Goal: Transaction & Acquisition: Purchase product/service

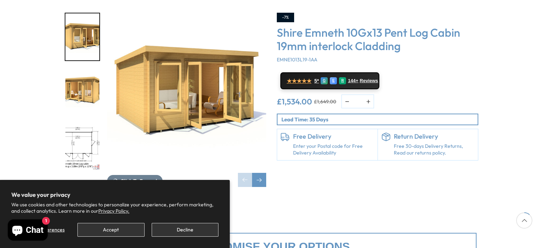
scroll to position [131, 0]
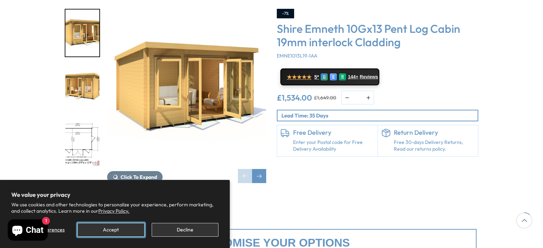
click at [132, 236] on button "Accept" at bounding box center [110, 230] width 67 height 14
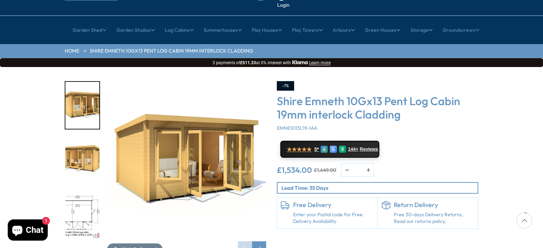
scroll to position [59, 0]
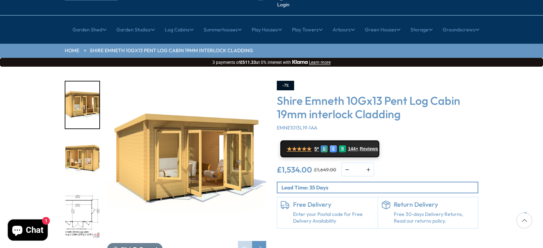
click at [88, 137] on img "2 / 15" at bounding box center [82, 160] width 34 height 47
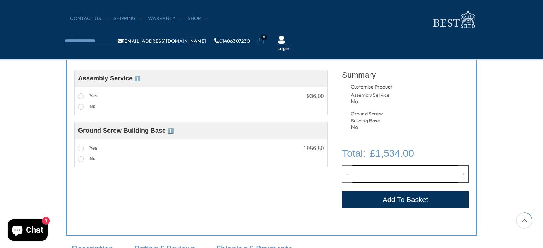
scroll to position [269, 0]
click at [79, 97] on span at bounding box center [81, 96] width 6 height 6
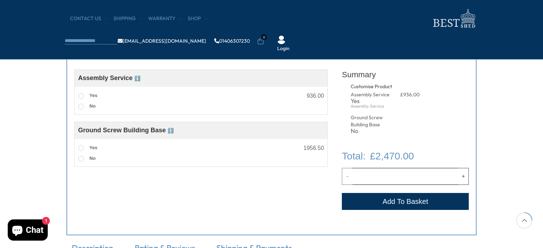
click at [172, 129] on span "ℹ️" at bounding box center [170, 131] width 6 height 6
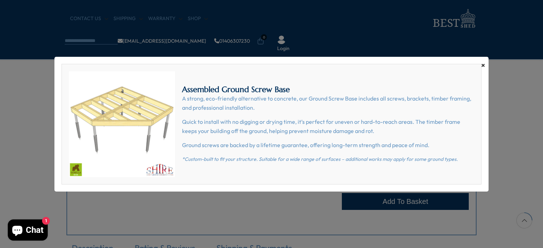
click at [483, 66] on span "×" at bounding box center [483, 65] width 4 height 10
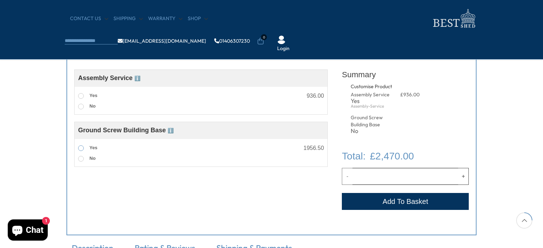
click at [78, 149] on span at bounding box center [81, 149] width 6 height 6
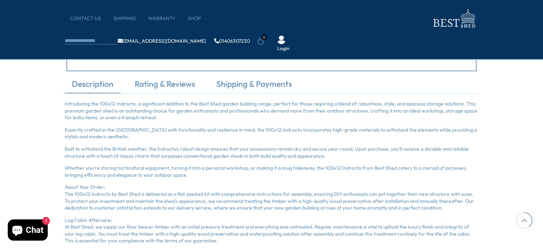
scroll to position [438, 0]
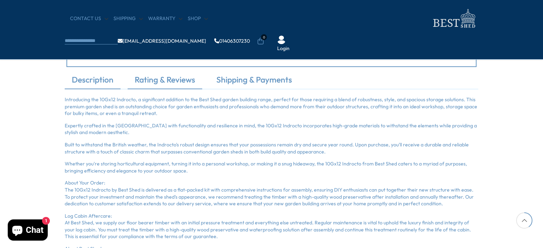
click at [194, 78] on link "Rating & Reviews" at bounding box center [165, 81] width 75 height 15
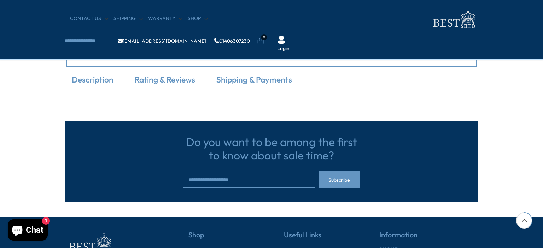
scroll to position [0, 0]
